Goal: Information Seeking & Learning: Learn about a topic

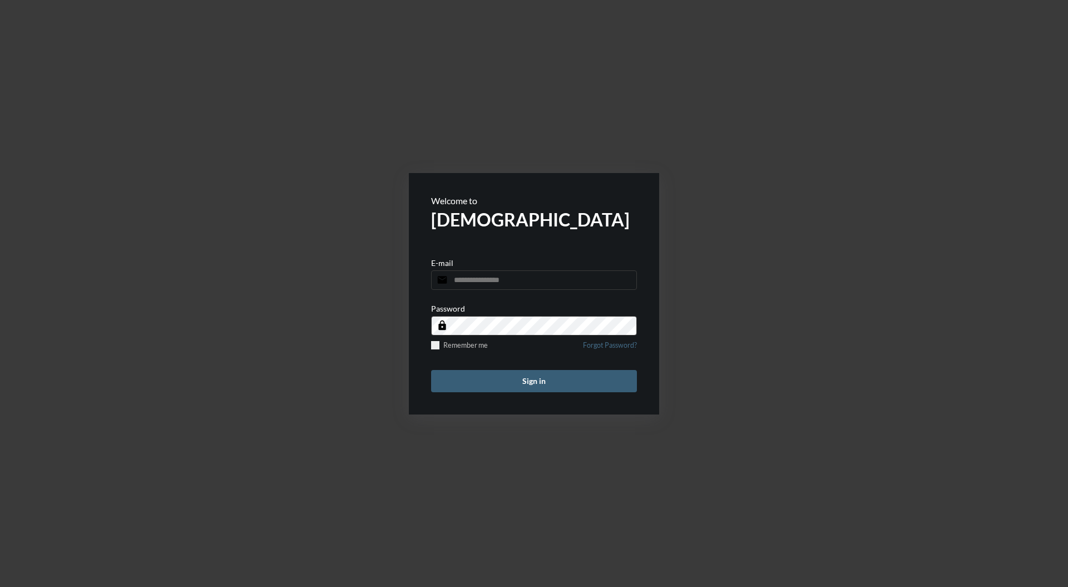
type input "**********"
click at [549, 370] on button "Sign in" at bounding box center [534, 381] width 206 height 22
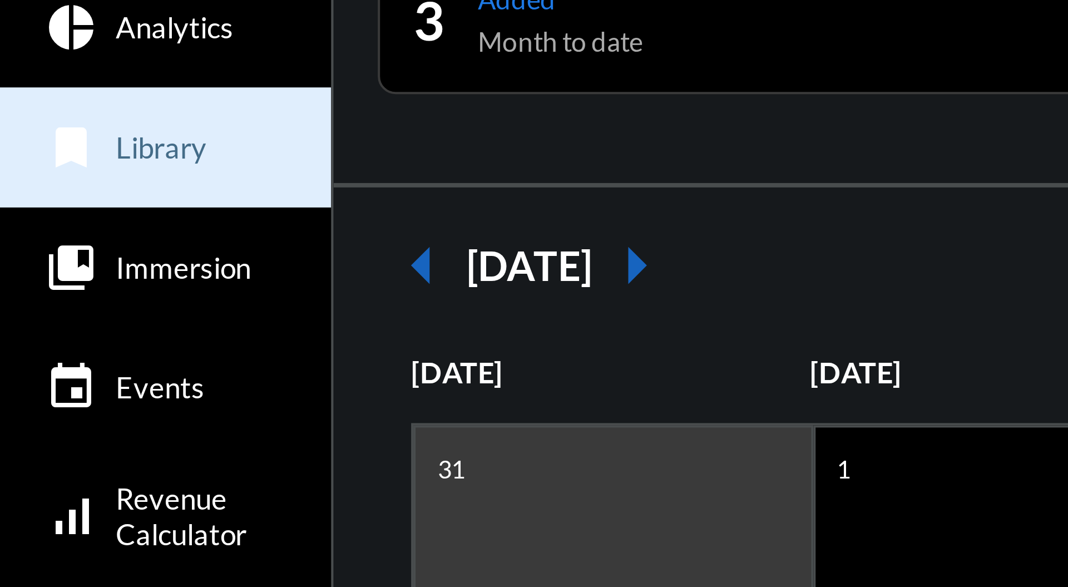
click at [44, 105] on span "Library" at bounding box center [40, 105] width 23 height 9
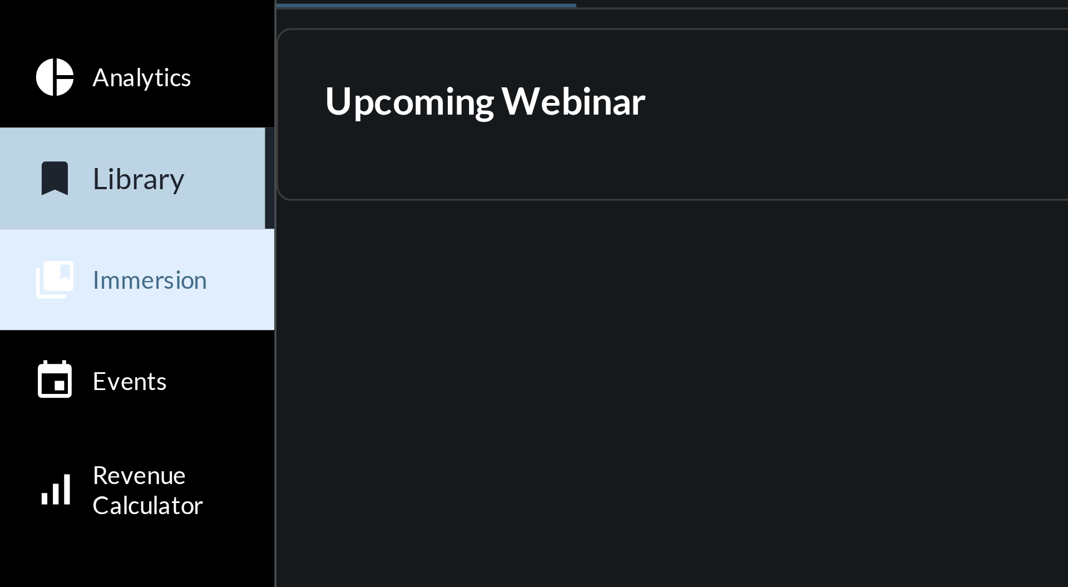
click at [57, 137] on span "Immersion" at bounding box center [46, 135] width 34 height 9
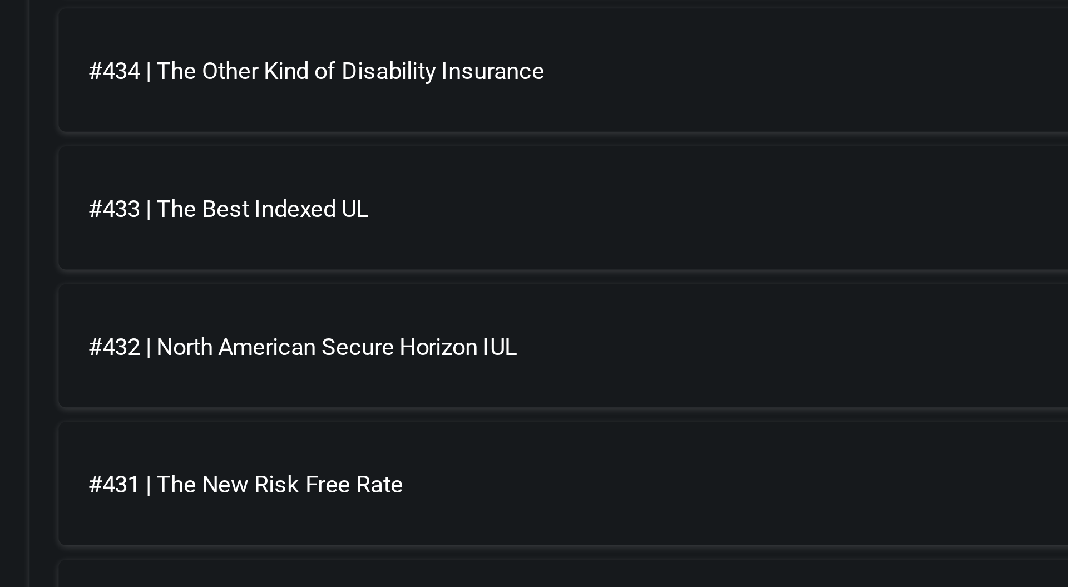
click at [670, 322] on div "#433 | The Best Indexed UL" at bounding box center [697, 323] width 196 height 8
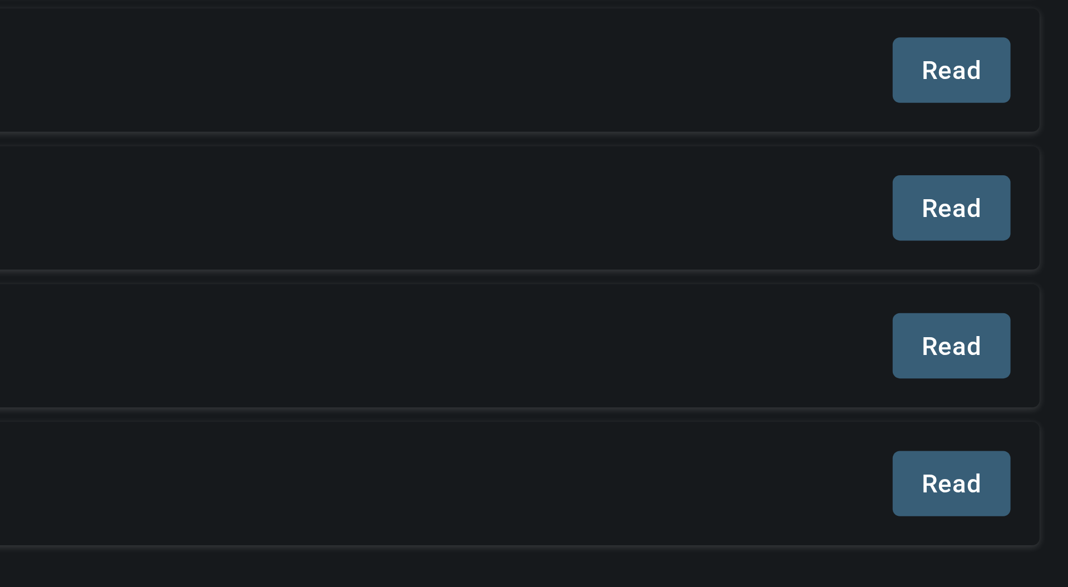
click at [1028, 321] on span "Read" at bounding box center [1032, 322] width 18 height 9
